Goal: Register for event/course

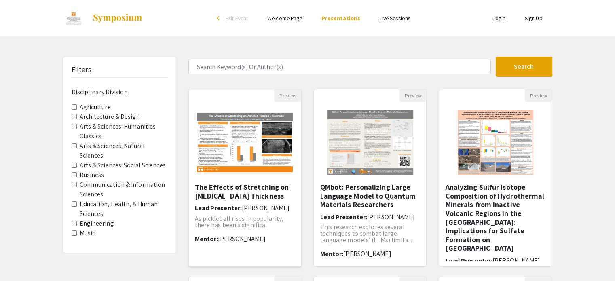
click at [255, 155] on img "Open Presentation <p>The Effects of Stretching on Achilles Tendon Thickness</p>" at bounding box center [245, 143] width 112 height 76
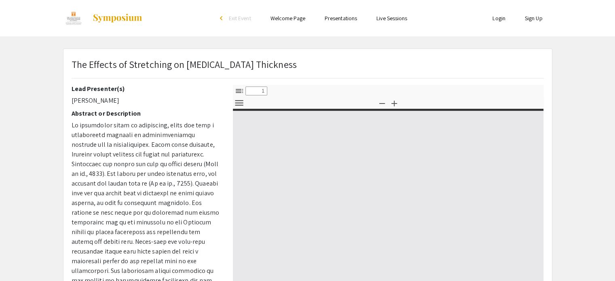
select select "custom"
type input "0"
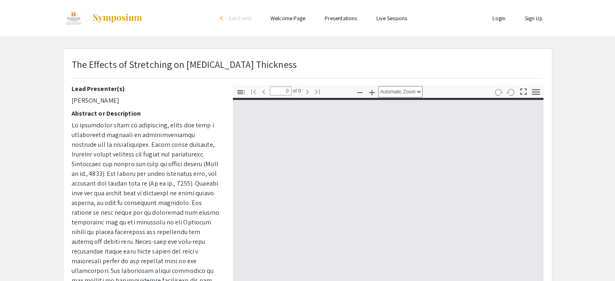
select select "custom"
type input "1"
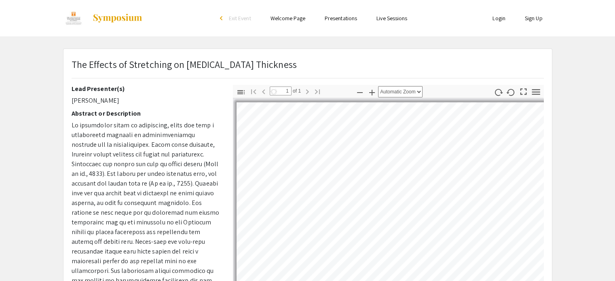
select select "auto"
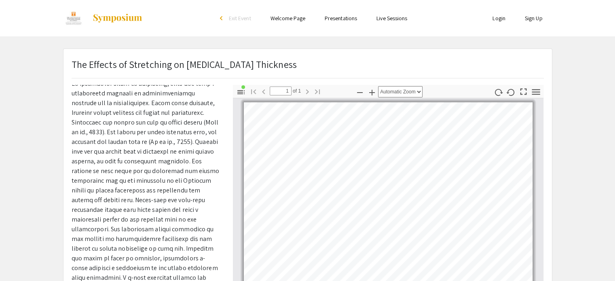
scroll to position [42, 0]
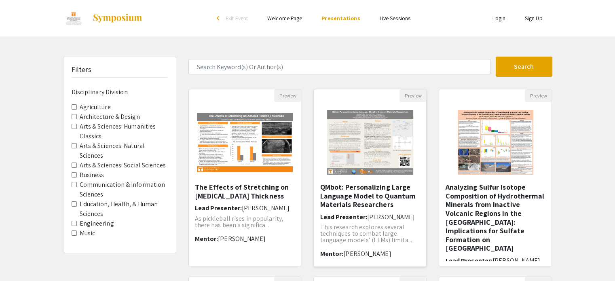
click at [383, 161] on img "Open Presentation <p>QMbot: Personalizing Large Language Model to Quantum Mater…" at bounding box center [370, 142] width 102 height 81
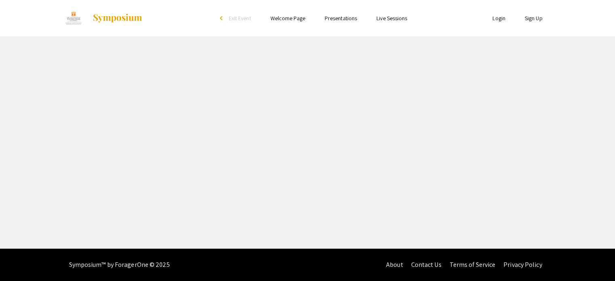
select select "custom"
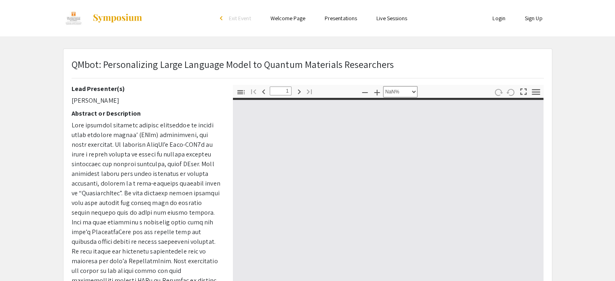
type input "0"
select select "auto"
type input "1"
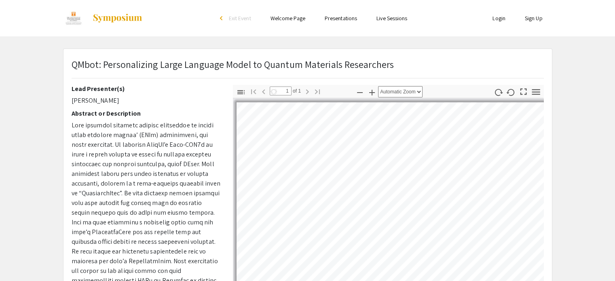
select select "auto"
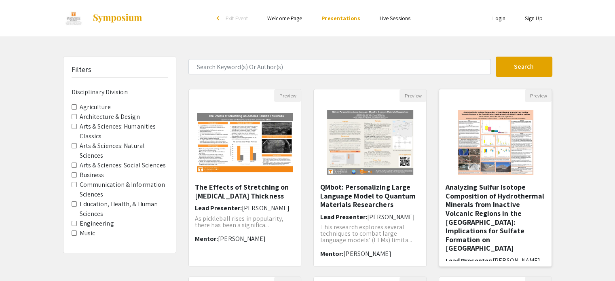
click at [483, 128] on img at bounding box center [495, 142] width 92 height 81
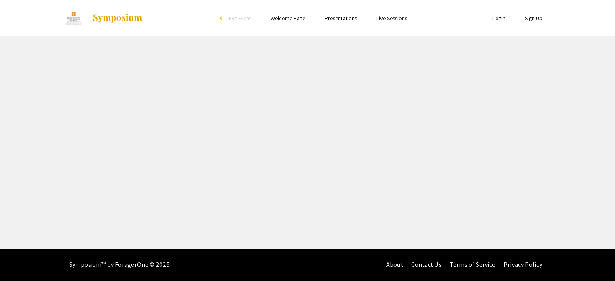
select select "custom"
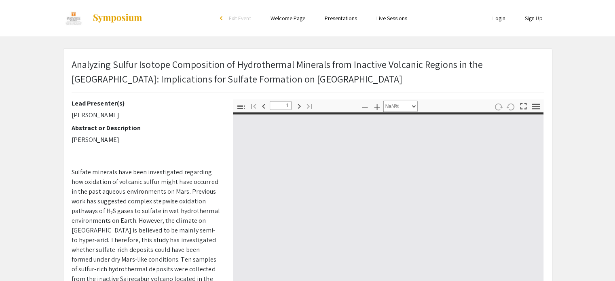
type input "0"
select select "custom"
type input "1"
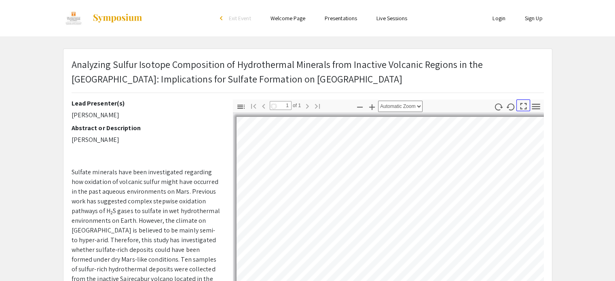
click at [525, 105] on icon "button" at bounding box center [523, 106] width 11 height 11
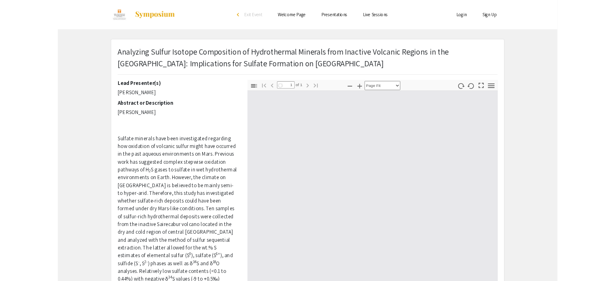
scroll to position [349, 0]
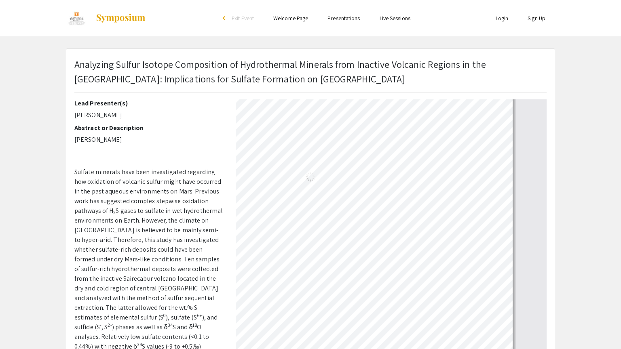
click at [525, 154] on div at bounding box center [311, 2] width 618 height 703
select select "auto"
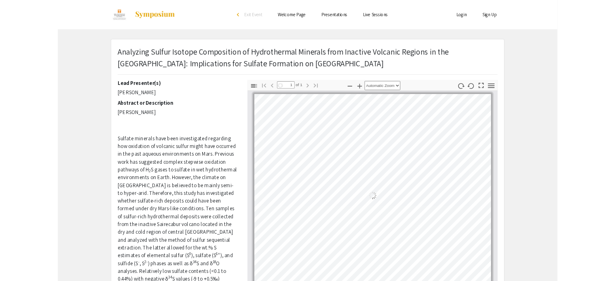
scroll to position [0, 0]
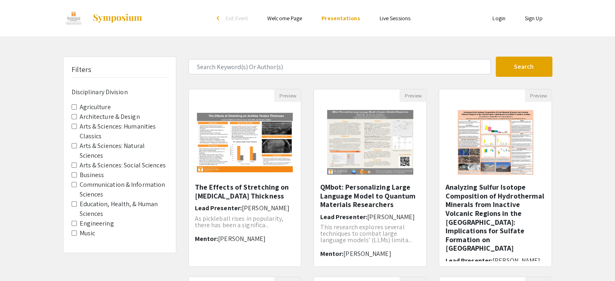
click at [96, 110] on label "Agriculture" at bounding box center [95, 107] width 31 height 10
click at [77, 110] on Division-Agriculture "Agriculture" at bounding box center [74, 106] width 5 height 5
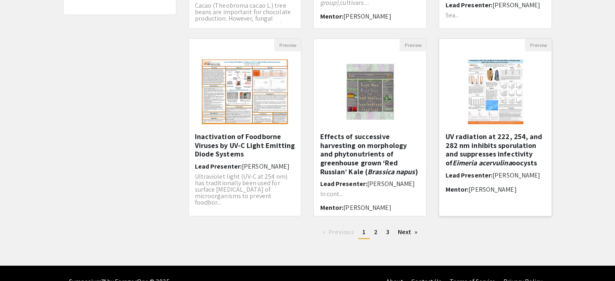
scroll to position [243, 0]
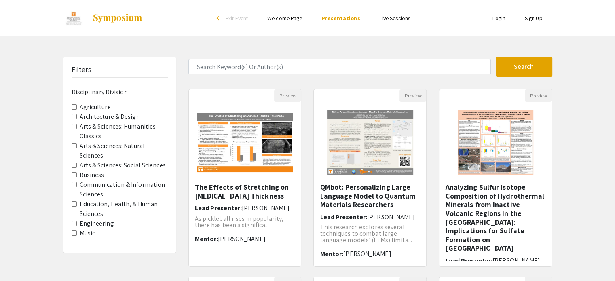
click at [534, 17] on link "Sign Up" at bounding box center [534, 18] width 18 height 7
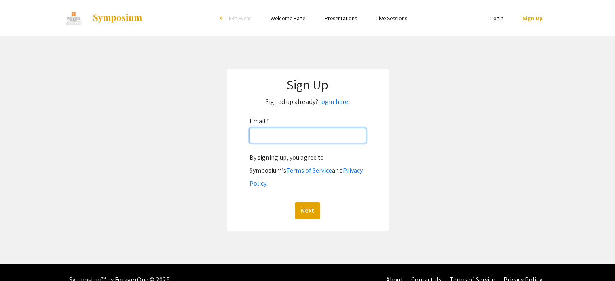
click at [323, 133] on input "Email: *" at bounding box center [307, 135] width 116 height 15
type input "[EMAIL_ADDRESS][DOMAIN_NAME]"
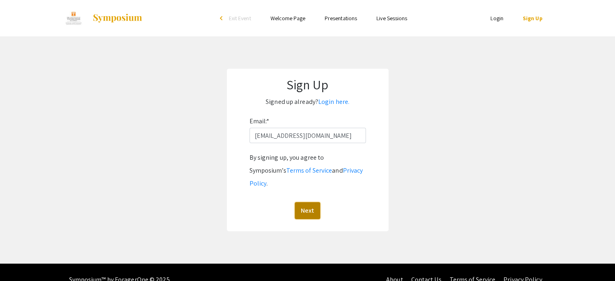
click at [314, 202] on button "Next" at bounding box center [307, 210] width 25 height 17
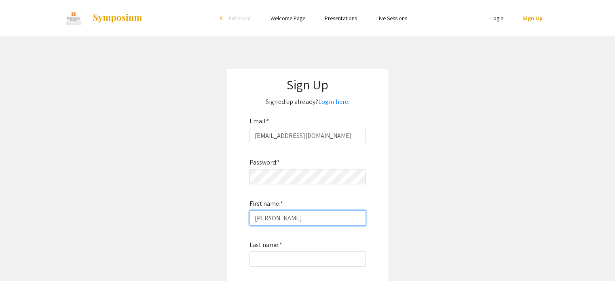
type input "[PERSON_NAME]"
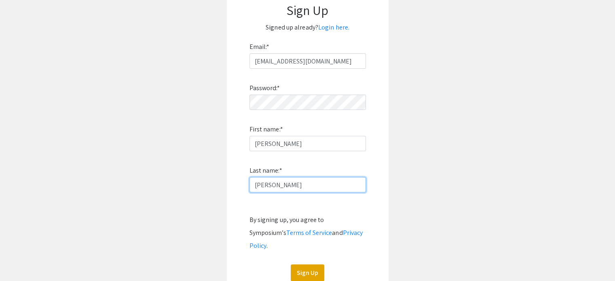
scroll to position [81, 0]
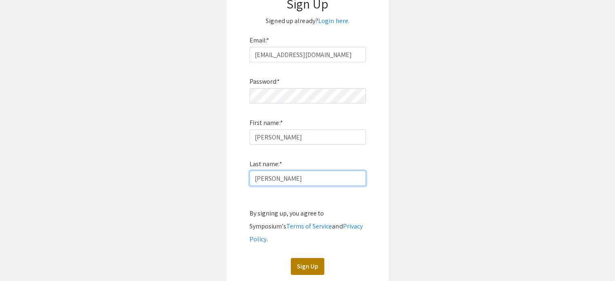
type input "[PERSON_NAME]"
click at [312, 258] on button "Sign Up" at bounding box center [308, 266] width 34 height 17
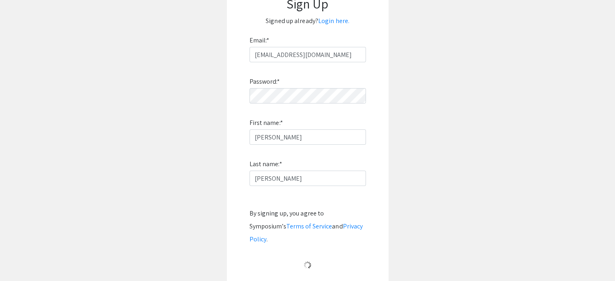
scroll to position [22, 0]
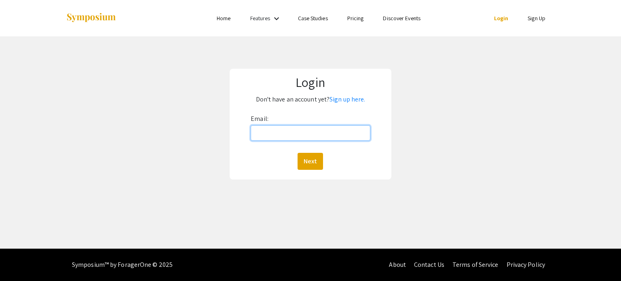
click at [308, 135] on input "Email:" at bounding box center [310, 132] width 119 height 15
type input "[EMAIL_ADDRESS][DOMAIN_NAME]"
click at [307, 160] on button "Next" at bounding box center [309, 161] width 25 height 17
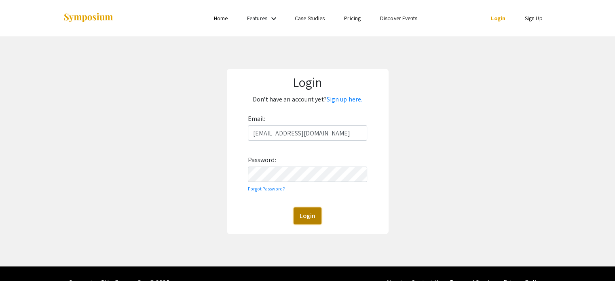
click at [307, 216] on button "Login" at bounding box center [307, 215] width 28 height 17
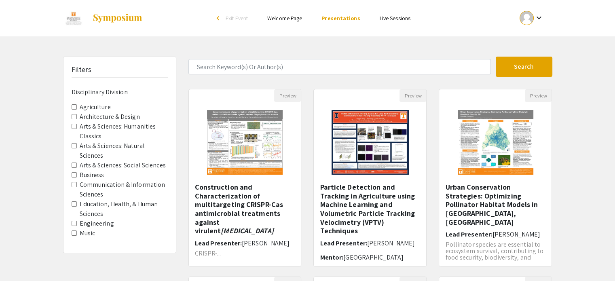
click at [542, 20] on mat-icon "keyboard_arrow_down" at bounding box center [539, 18] width 10 height 10
click at [527, 62] on button "My Submissions" at bounding box center [536, 59] width 50 height 19
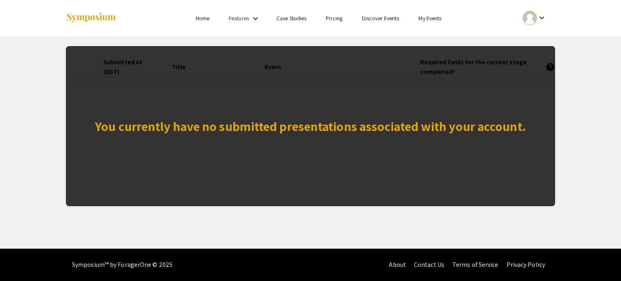
click at [470, 131] on div "You currently have no submitted presentations associated with your account." at bounding box center [310, 125] width 431 height 19
click at [524, 14] on div at bounding box center [530, 18] width 14 height 14
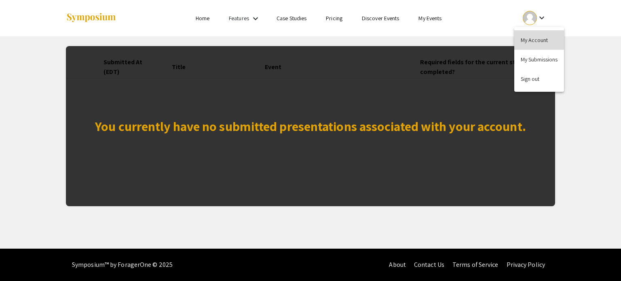
click at [528, 38] on button "My Account" at bounding box center [539, 39] width 50 height 19
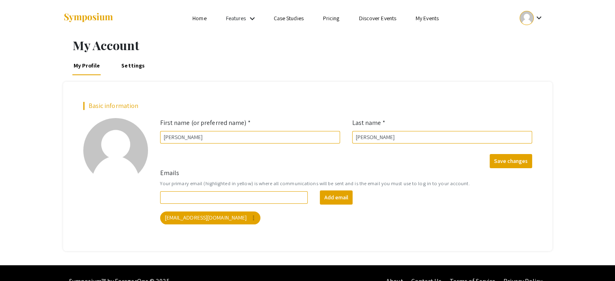
click at [330, 20] on link "Pricing" at bounding box center [331, 18] width 17 height 7
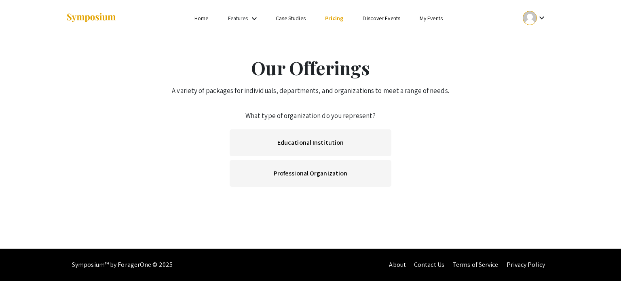
click at [436, 19] on link "My Events" at bounding box center [431, 18] width 23 height 7
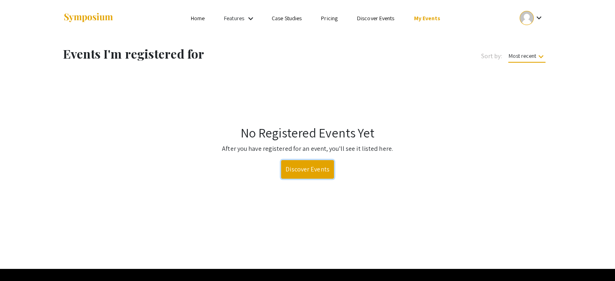
click at [294, 165] on link "Discover Events" at bounding box center [307, 169] width 53 height 19
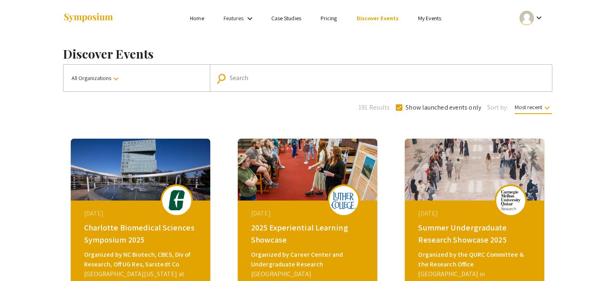
click at [301, 72] on div "Search" at bounding box center [385, 78] width 311 height 13
click at [303, 82] on div "Search" at bounding box center [385, 78] width 311 height 13
click at [301, 79] on input "Search" at bounding box center [385, 77] width 311 height 7
type input "discovery day"
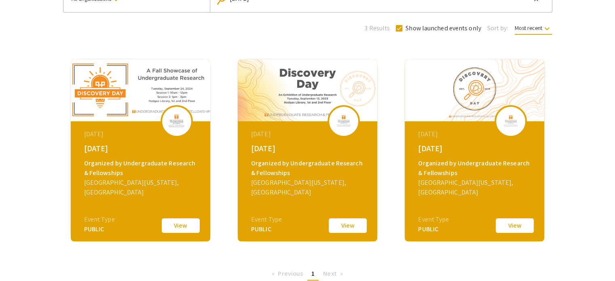
scroll to position [69, 0]
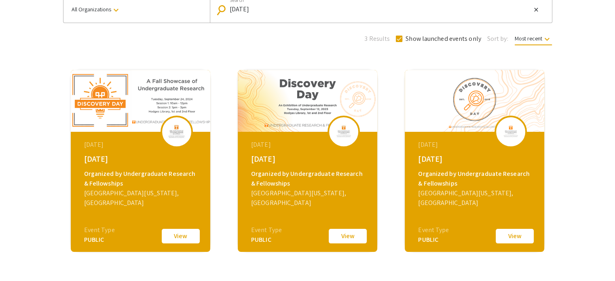
click at [181, 242] on button "View" at bounding box center [180, 236] width 40 height 17
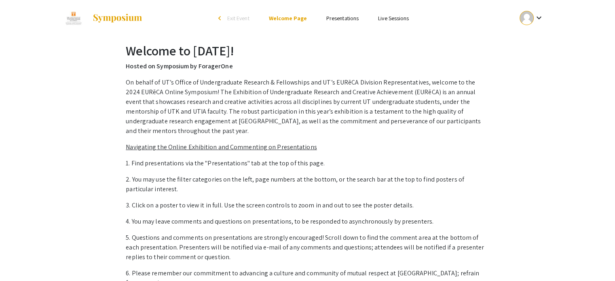
click at [385, 21] on link "Live Sessions" at bounding box center [393, 18] width 31 height 7
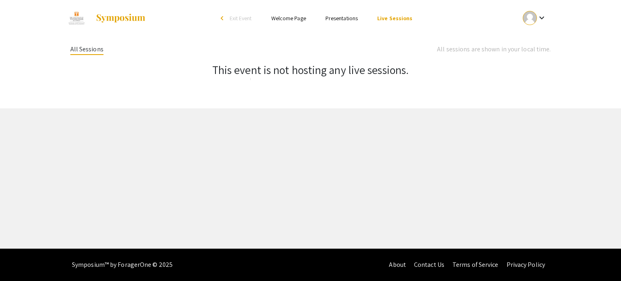
click at [343, 17] on link "Presentations" at bounding box center [341, 18] width 32 height 7
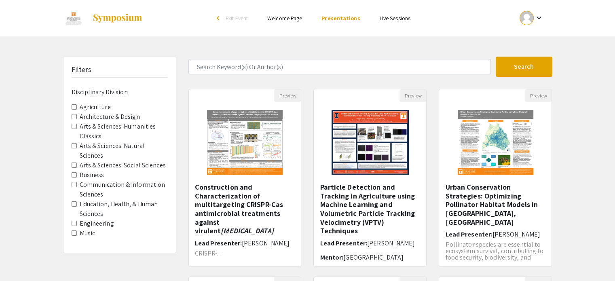
click at [95, 104] on label "Agriculture" at bounding box center [95, 107] width 31 height 10
click at [77, 104] on Division-Agriculture "Agriculture" at bounding box center [74, 106] width 5 height 5
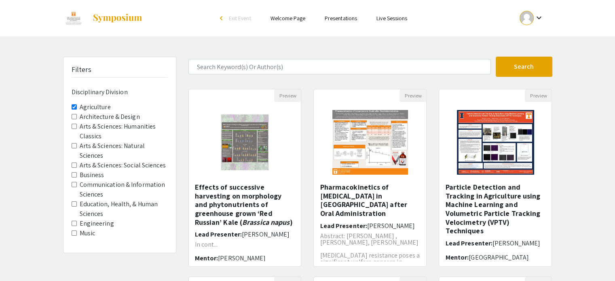
click at [251, 194] on h5 "Effects of successive harvesting on morphology and phytonutrients of greenhouse…" at bounding box center [245, 205] width 100 height 44
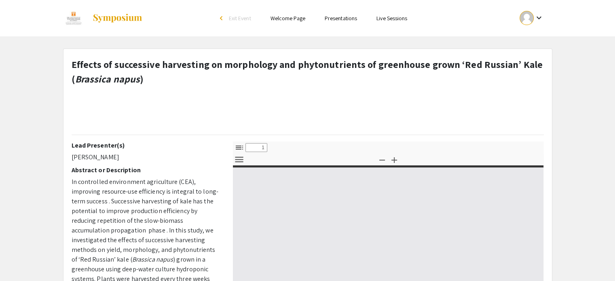
select select "custom"
type input "0"
select select "custom"
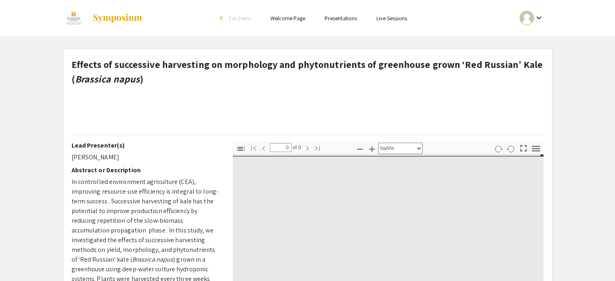
type input "1"
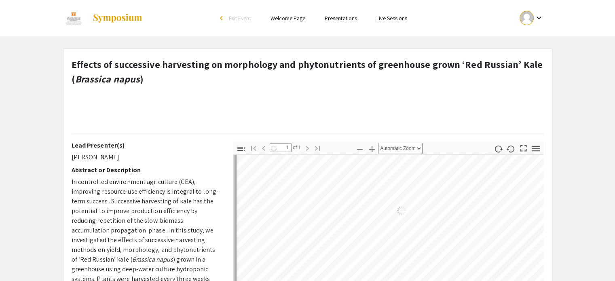
scroll to position [88, 0]
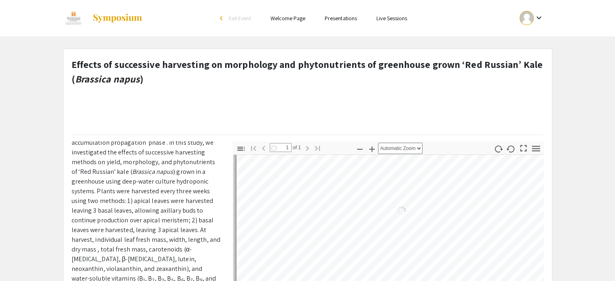
select select "auto"
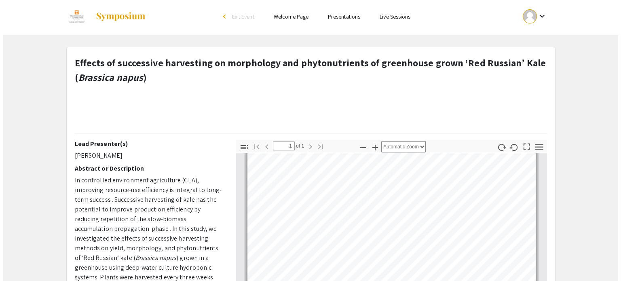
scroll to position [0, 0]
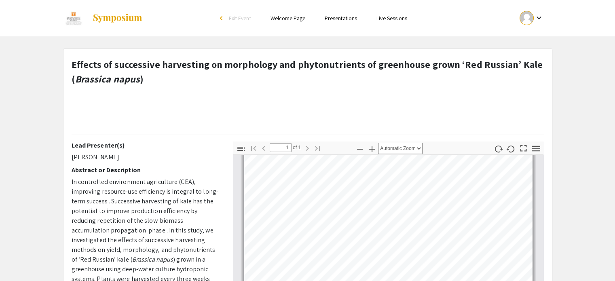
click at [351, 16] on link "Presentations" at bounding box center [341, 18] width 32 height 7
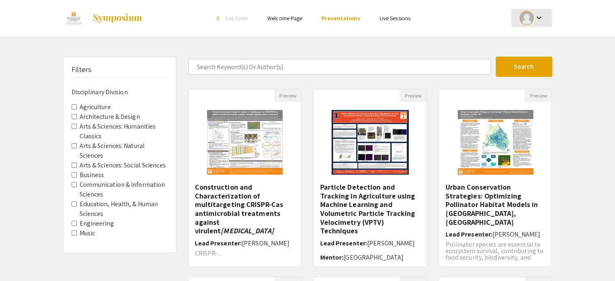
click at [521, 20] on div at bounding box center [526, 18] width 14 height 14
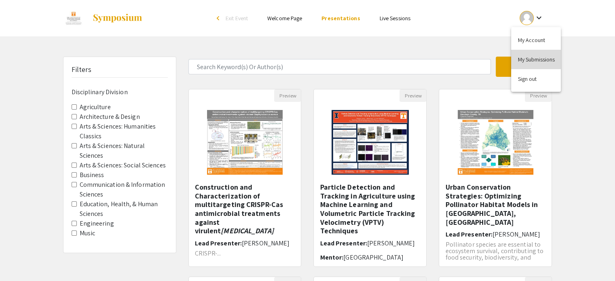
click at [538, 63] on button "My Submissions" at bounding box center [536, 59] width 50 height 19
